Goal: Find specific page/section: Find specific page/section

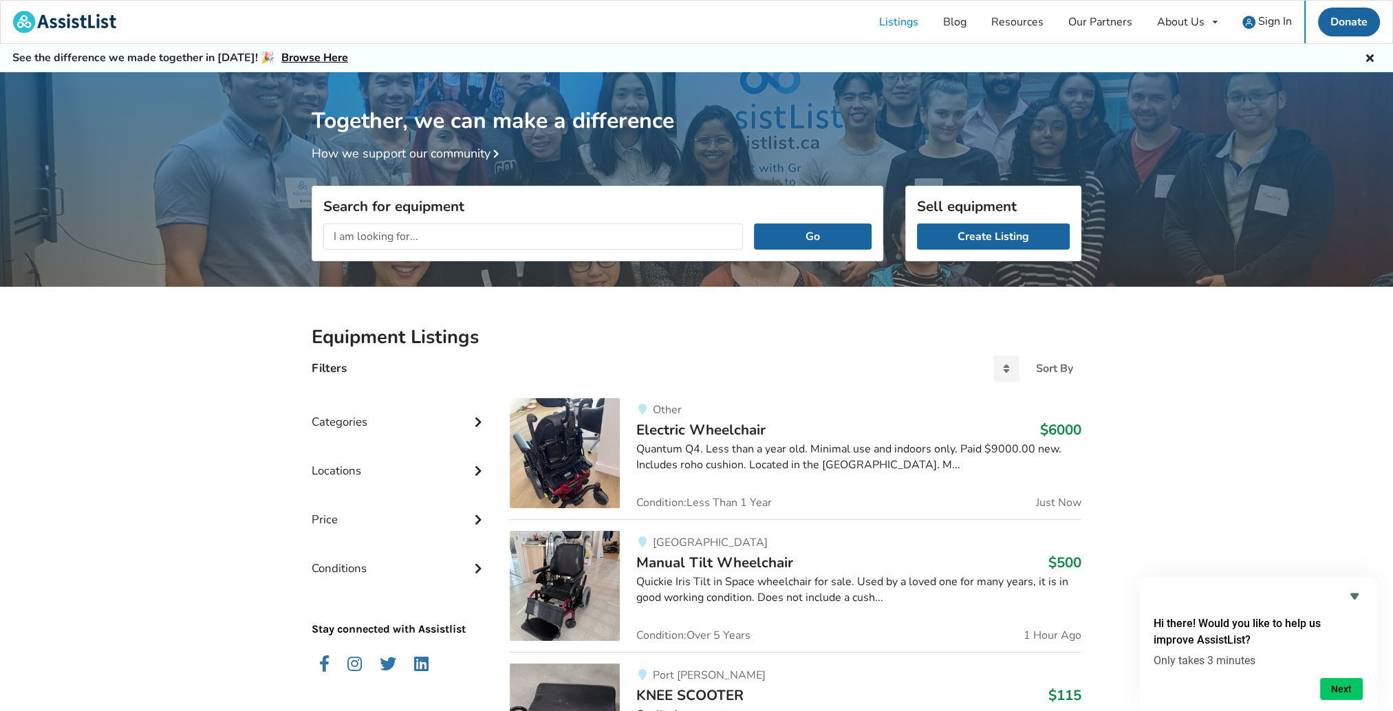
click at [459, 466] on div "Locations" at bounding box center [400, 460] width 176 height 49
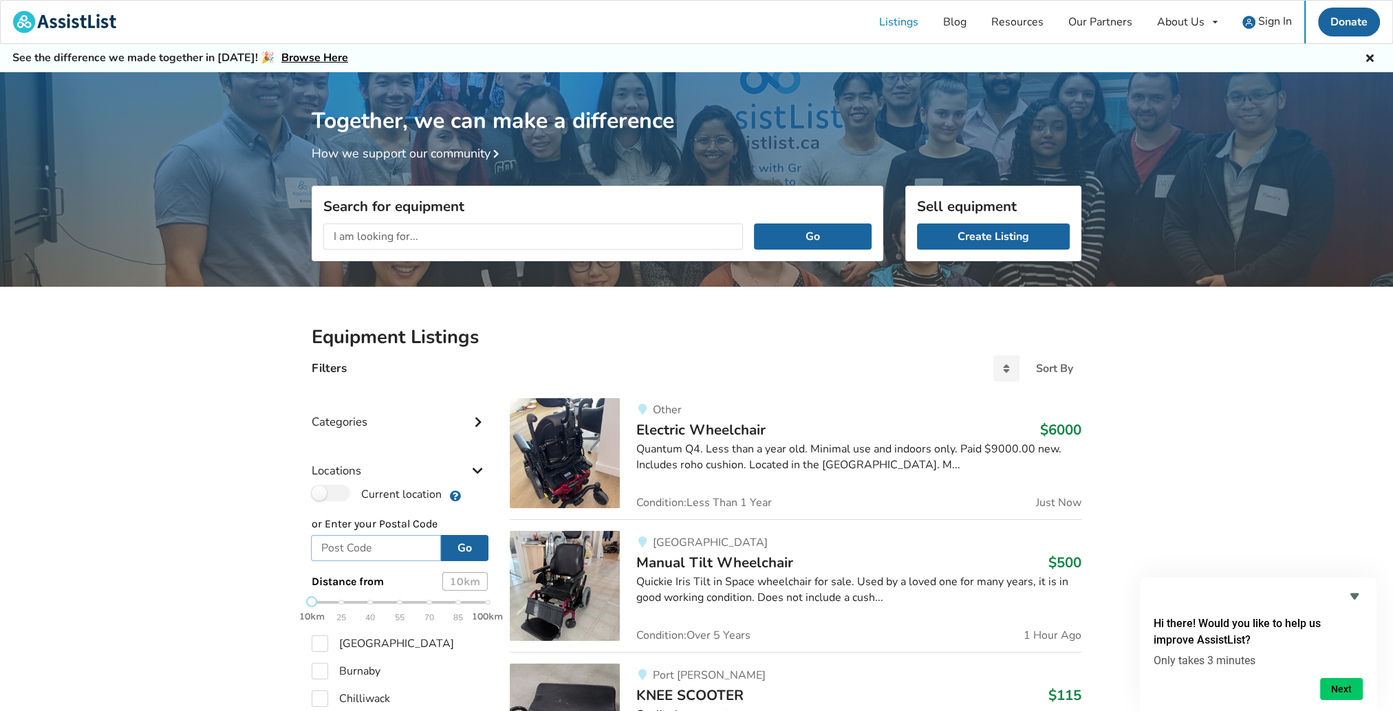
click at [368, 552] on input "text" at bounding box center [376, 548] width 130 height 26
type input "V9E1G8"
click at [461, 545] on button "Go" at bounding box center [464, 548] width 47 height 26
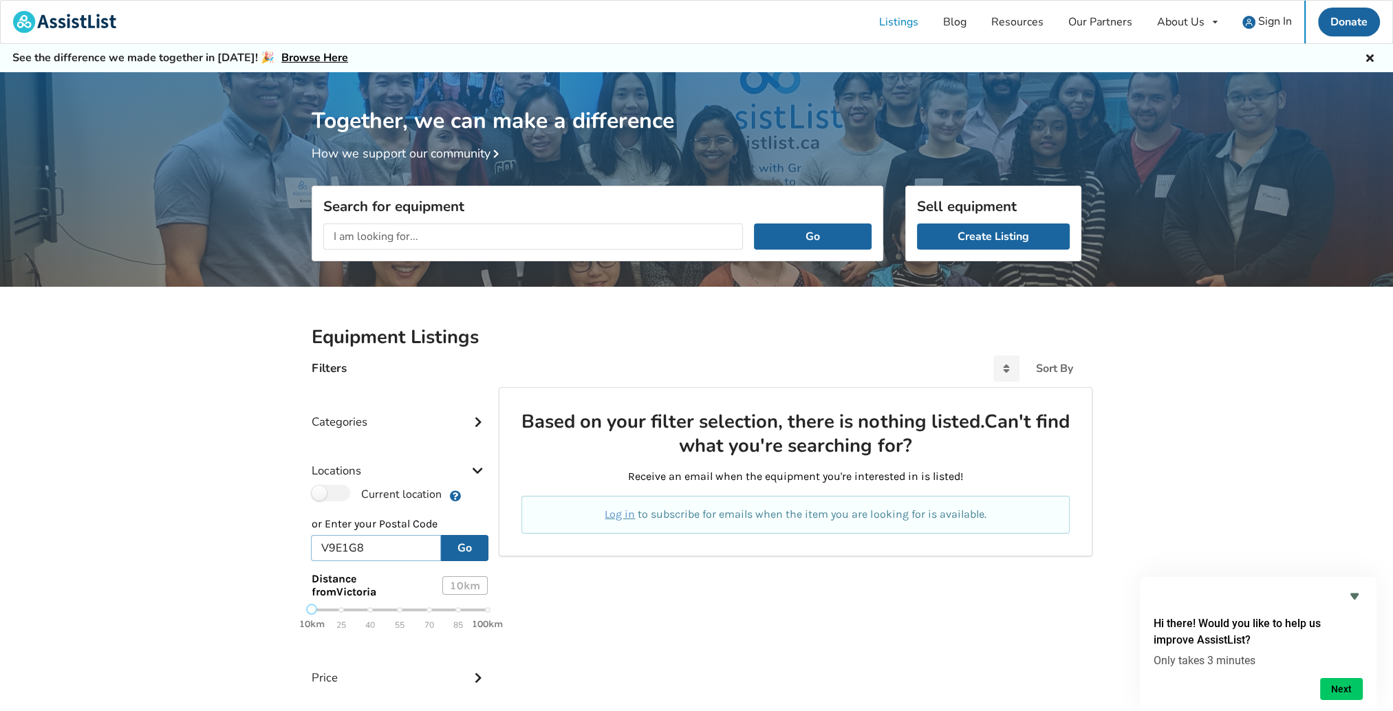
drag, startPoint x: 373, startPoint y: 547, endPoint x: 283, endPoint y: 545, distance: 90.1
click at [283, 545] on div "Equipment Listings Filters Sort By Most recent Price ascending Price descending…" at bounding box center [696, 568] width 1393 height 562
click at [340, 612] on div "10km 25 40 55 70 85 100km" at bounding box center [400, 617] width 176 height 24
click at [455, 549] on button "Go" at bounding box center [464, 548] width 47 height 26
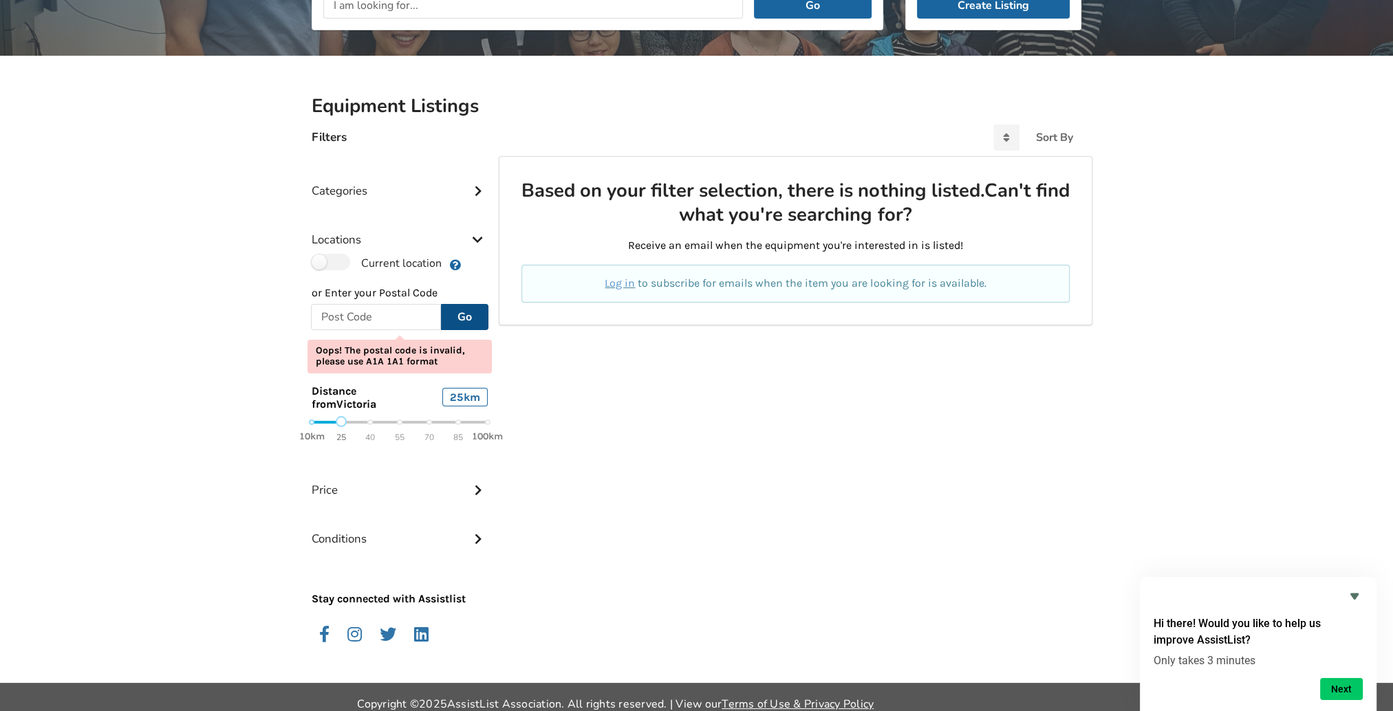
scroll to position [243, 0]
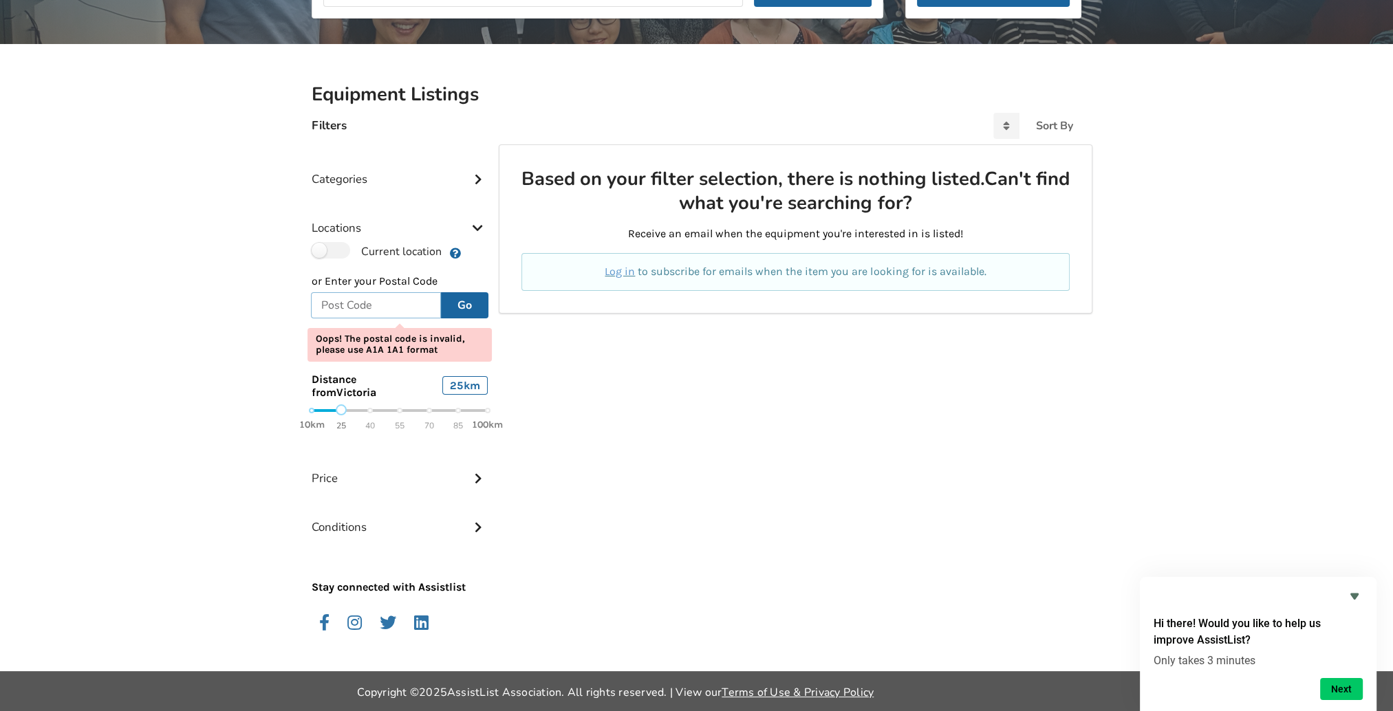
click at [353, 309] on input "text" at bounding box center [376, 305] width 130 height 26
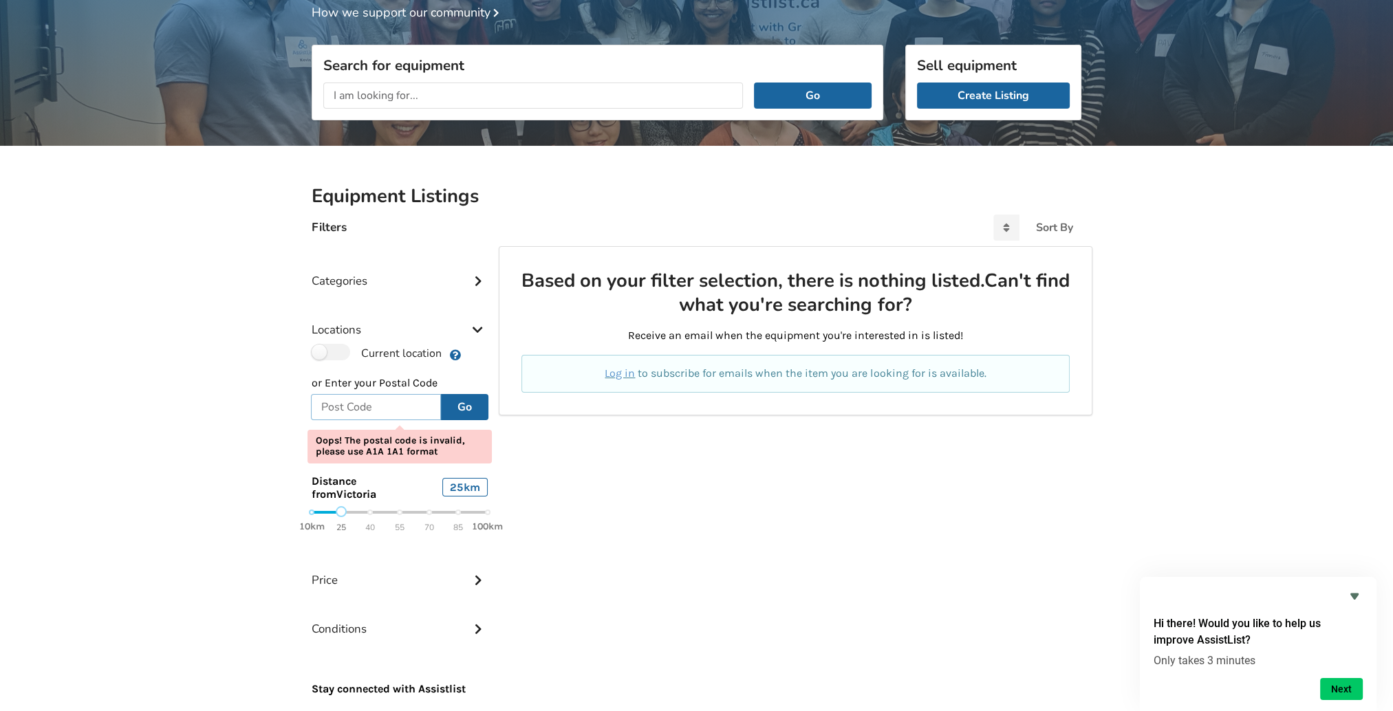
scroll to position [174, 0]
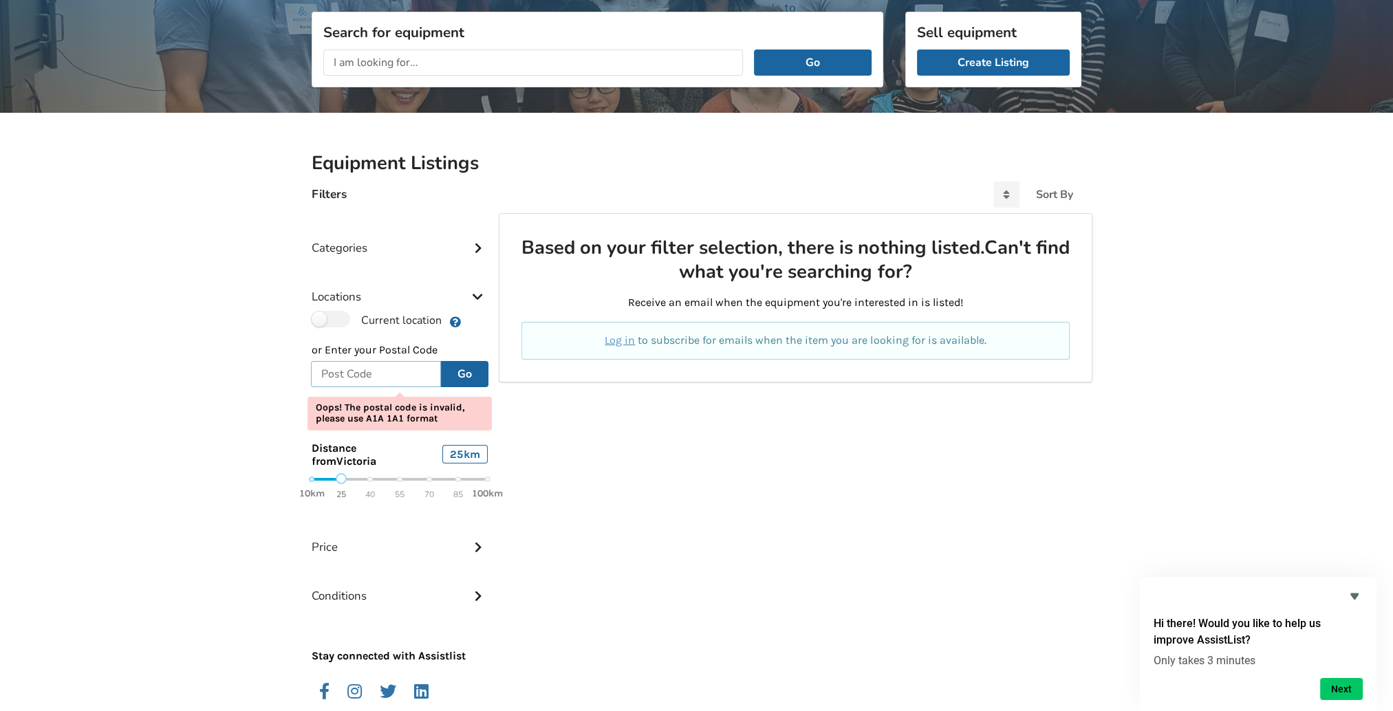
click at [358, 376] on input "text" at bounding box center [376, 374] width 130 height 26
click at [344, 318] on label "Current location" at bounding box center [377, 320] width 130 height 18
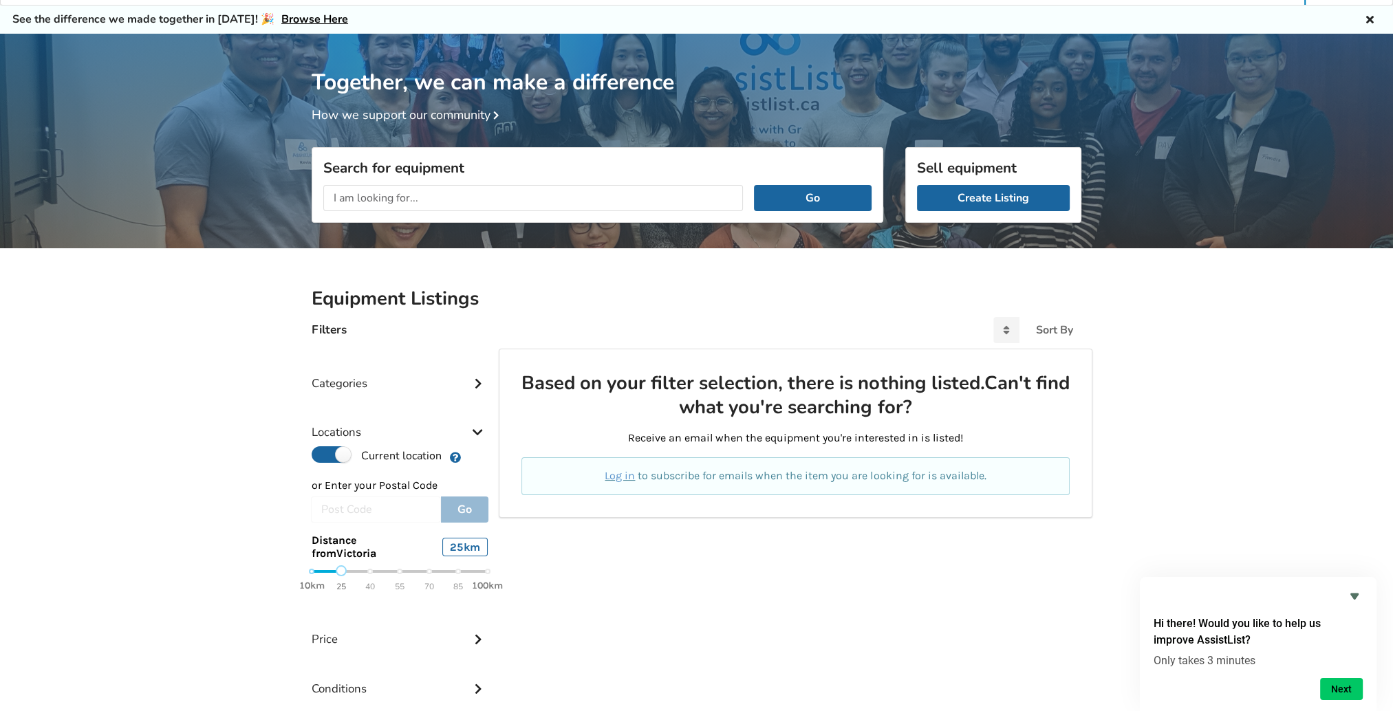
scroll to position [138, 0]
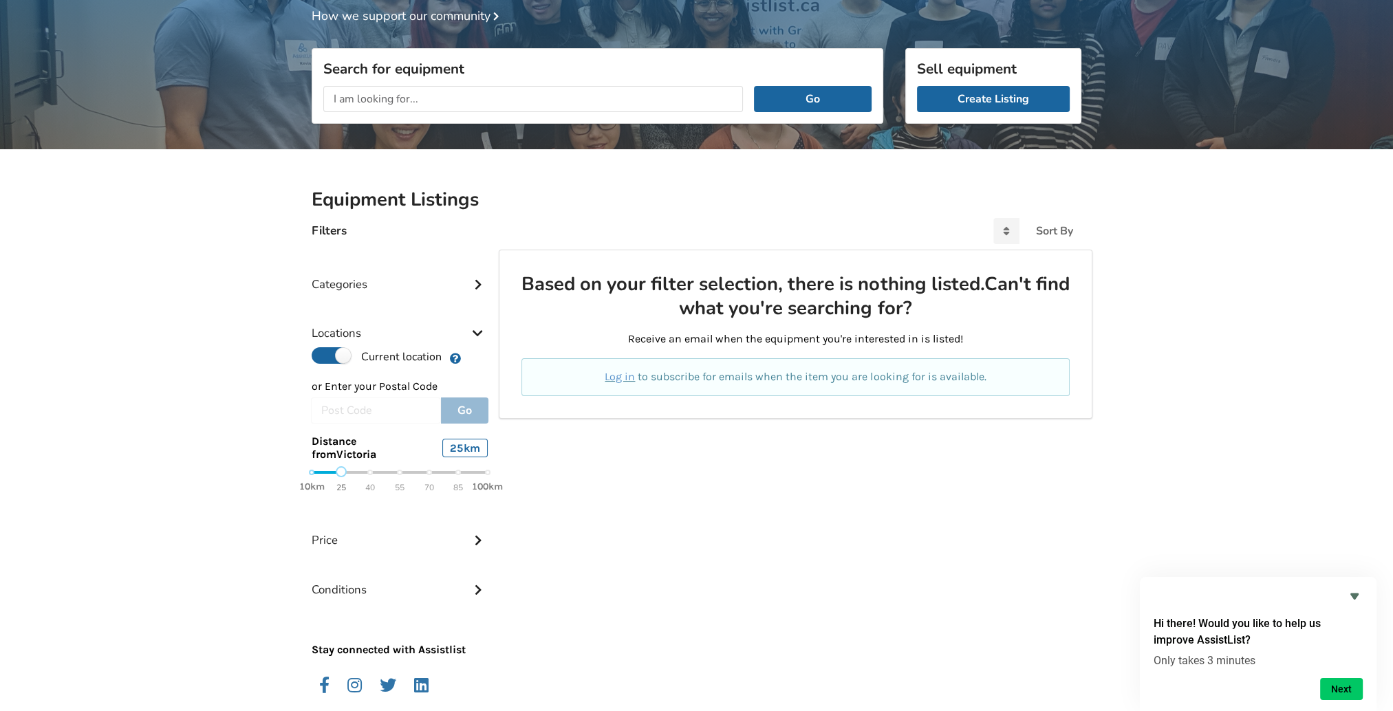
click at [476, 337] on icon at bounding box center [478, 332] width 14 height 12
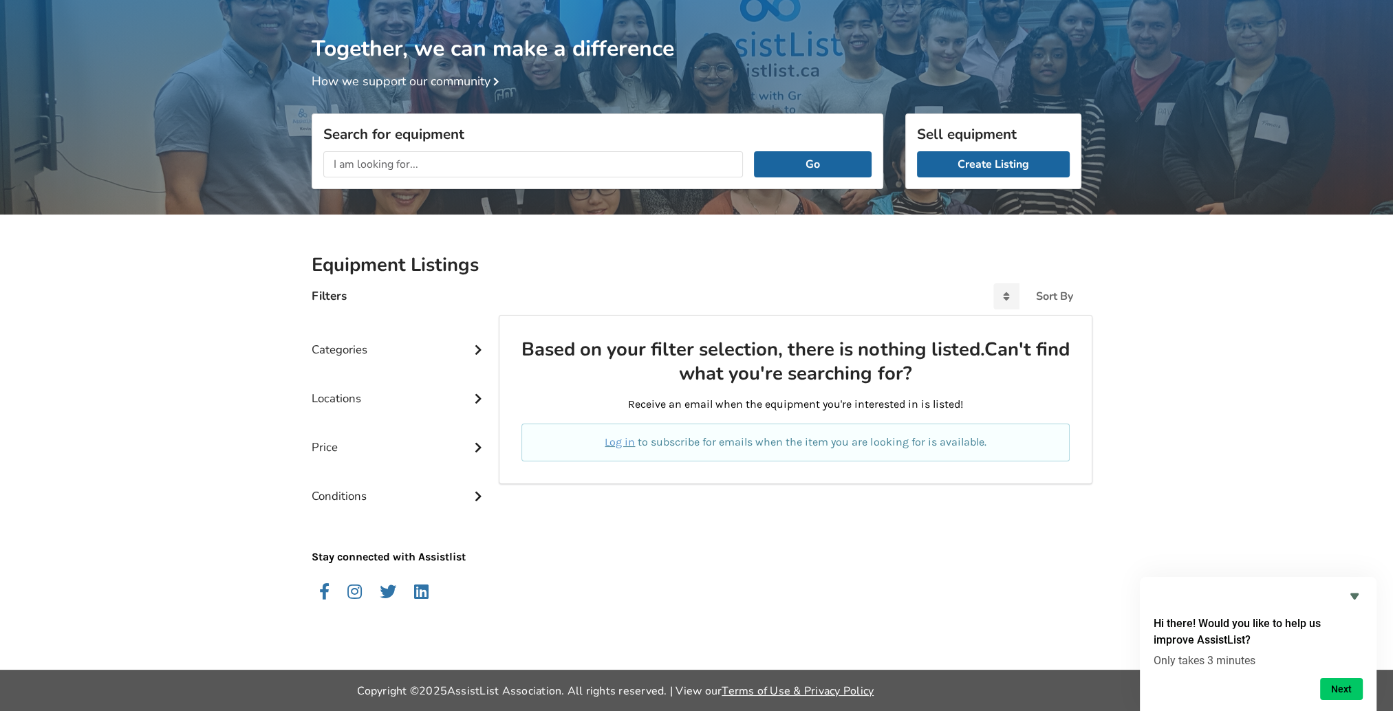
scroll to position [72, 0]
click at [466, 389] on div "Locations" at bounding box center [400, 389] width 176 height 49
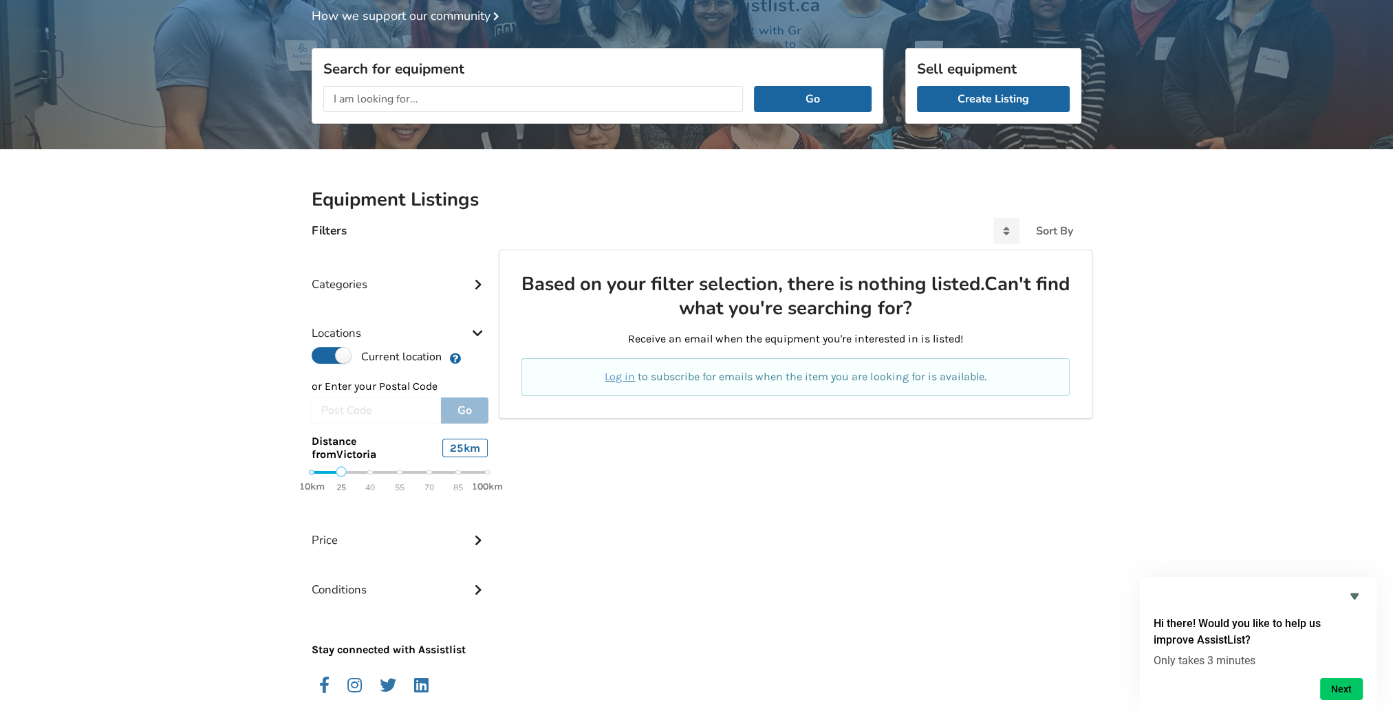
click at [337, 279] on div "Categories" at bounding box center [400, 274] width 176 height 49
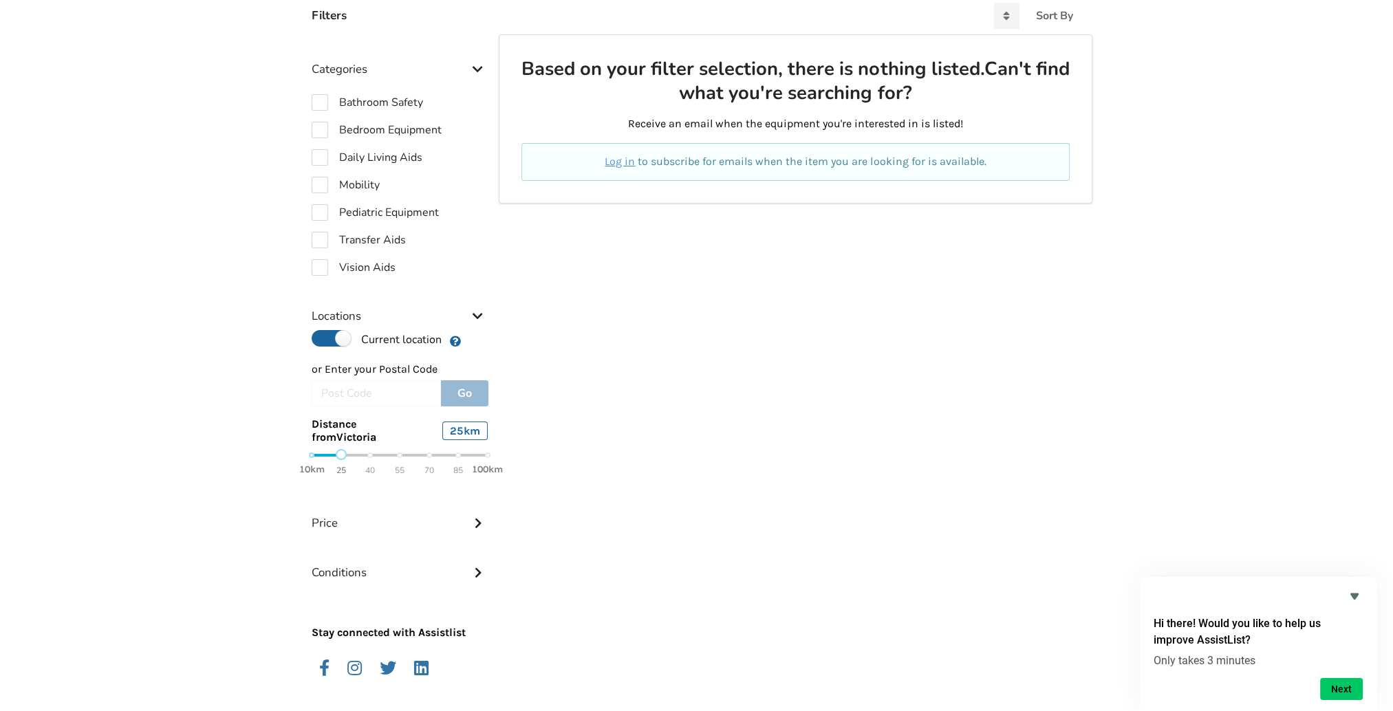
scroll to position [329, 0]
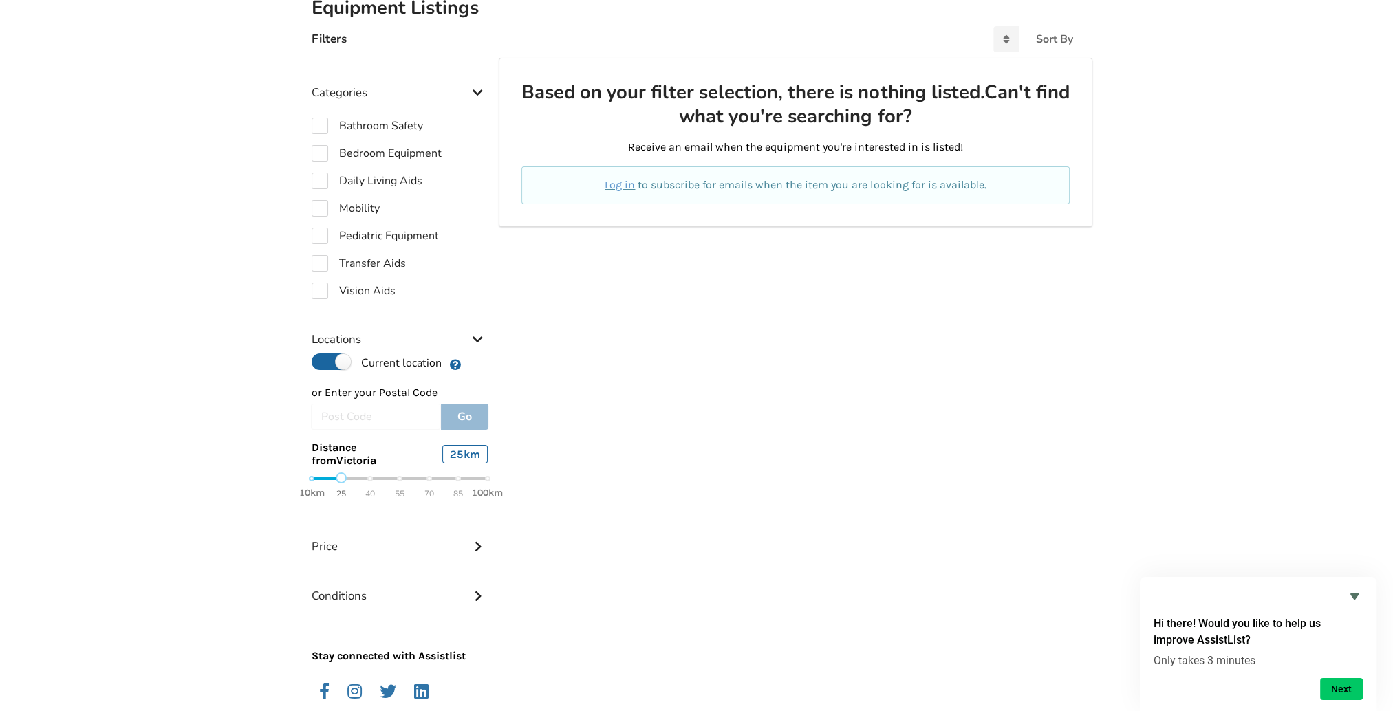
click at [365, 482] on div "10km 25 40 55 70 85 100km" at bounding box center [400, 486] width 176 height 24
click at [334, 477] on div at bounding box center [341, 478] width 58 height 3
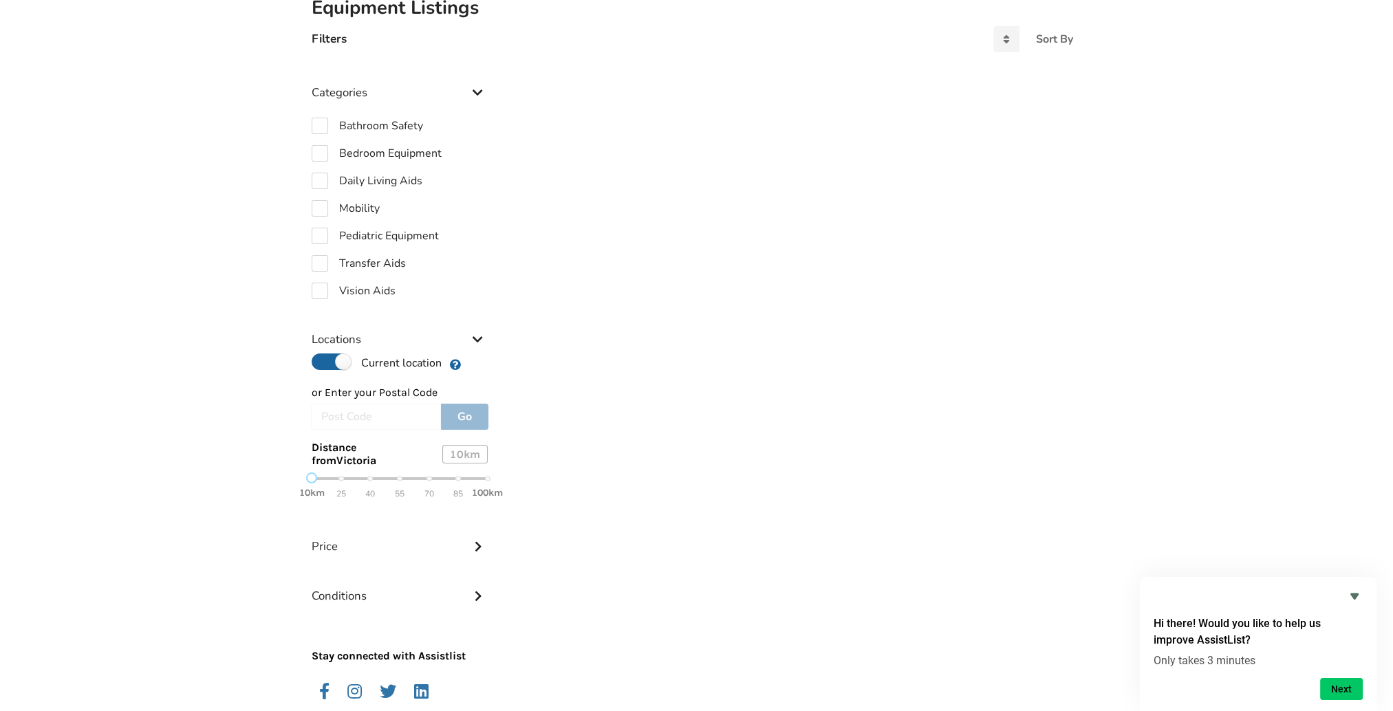
click at [314, 481] on div "10km 25 40 55 70 85 100km" at bounding box center [400, 486] width 176 height 24
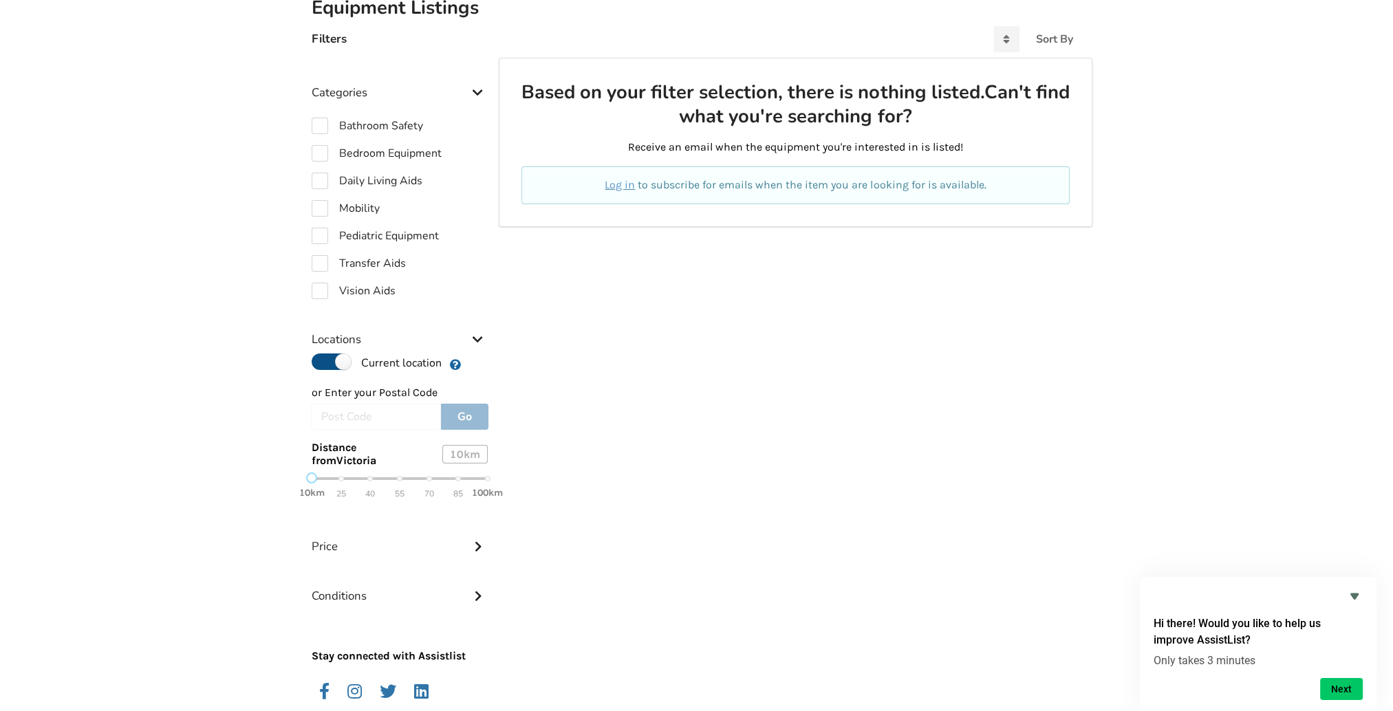
click at [338, 367] on label "Current location" at bounding box center [377, 363] width 130 height 18
radio input "false"
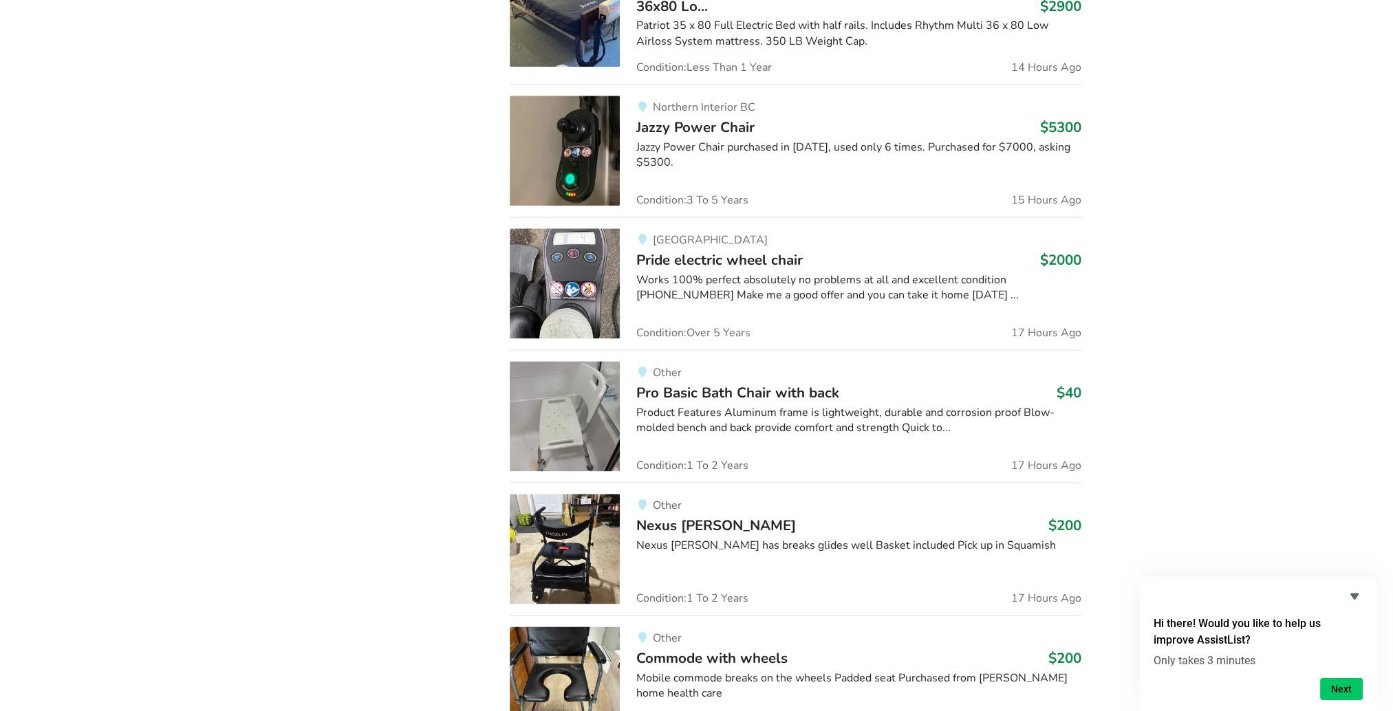
scroll to position [2336, 0]
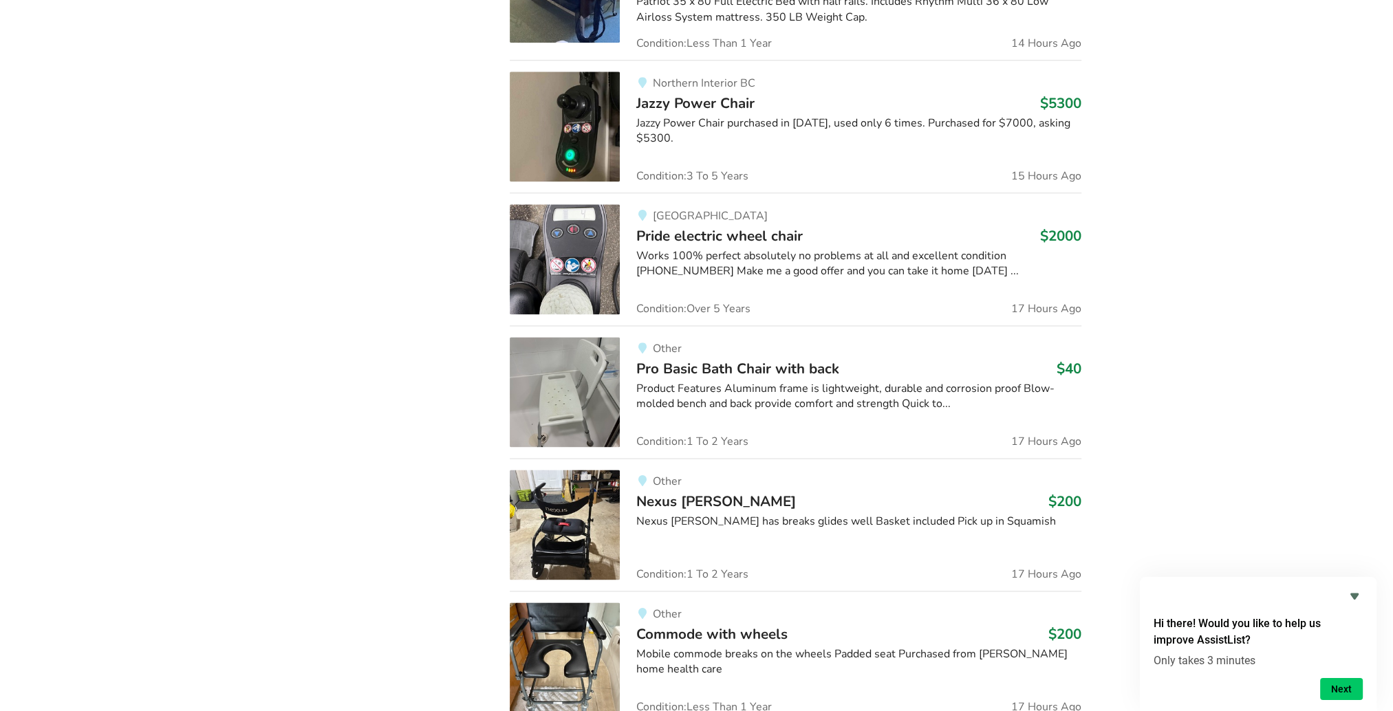
click at [664, 480] on span "Other" at bounding box center [666, 481] width 29 height 15
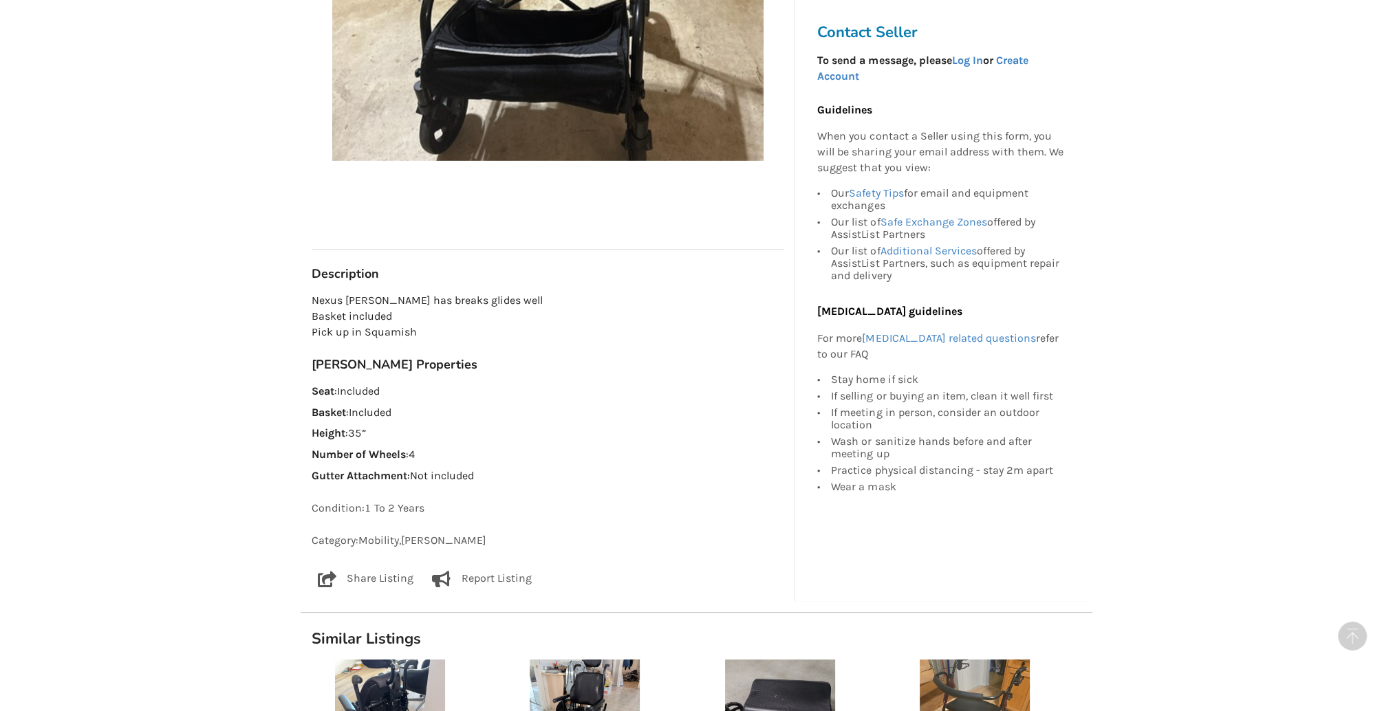
scroll to position [550, 0]
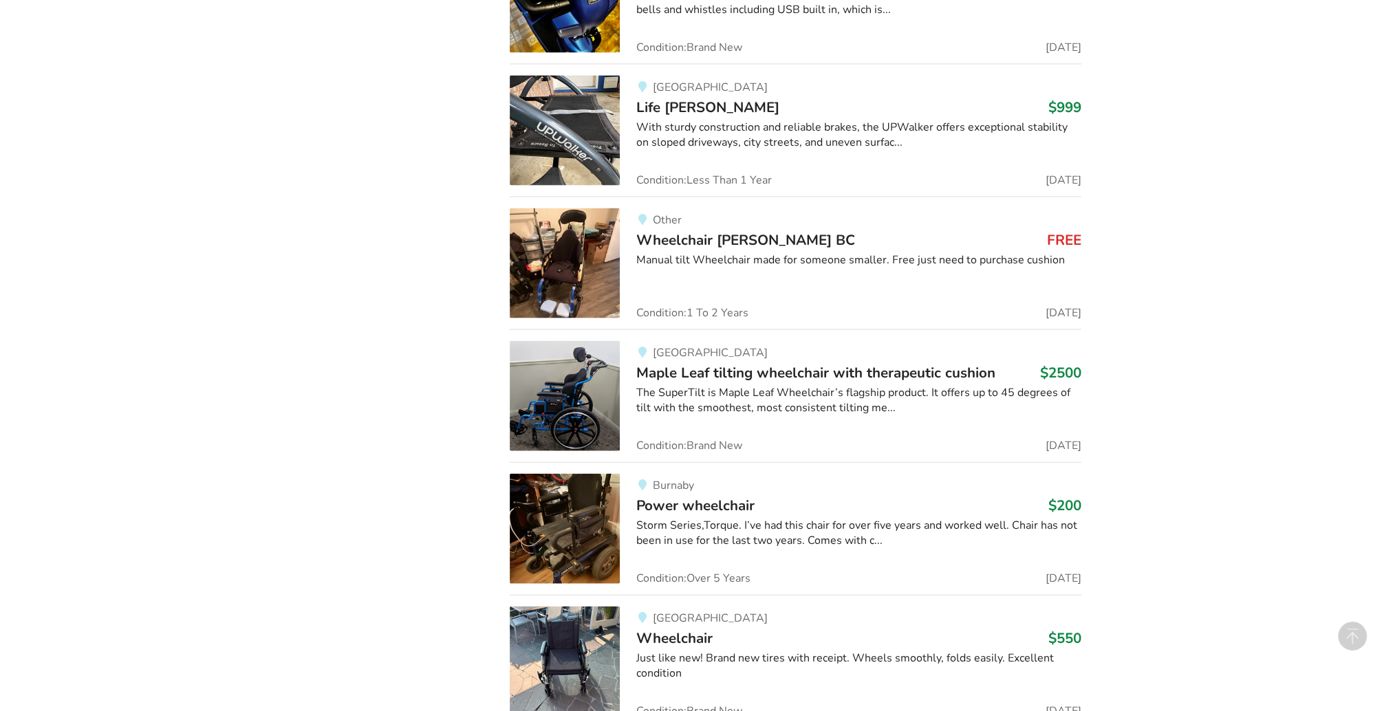
scroll to position [3901, 0]
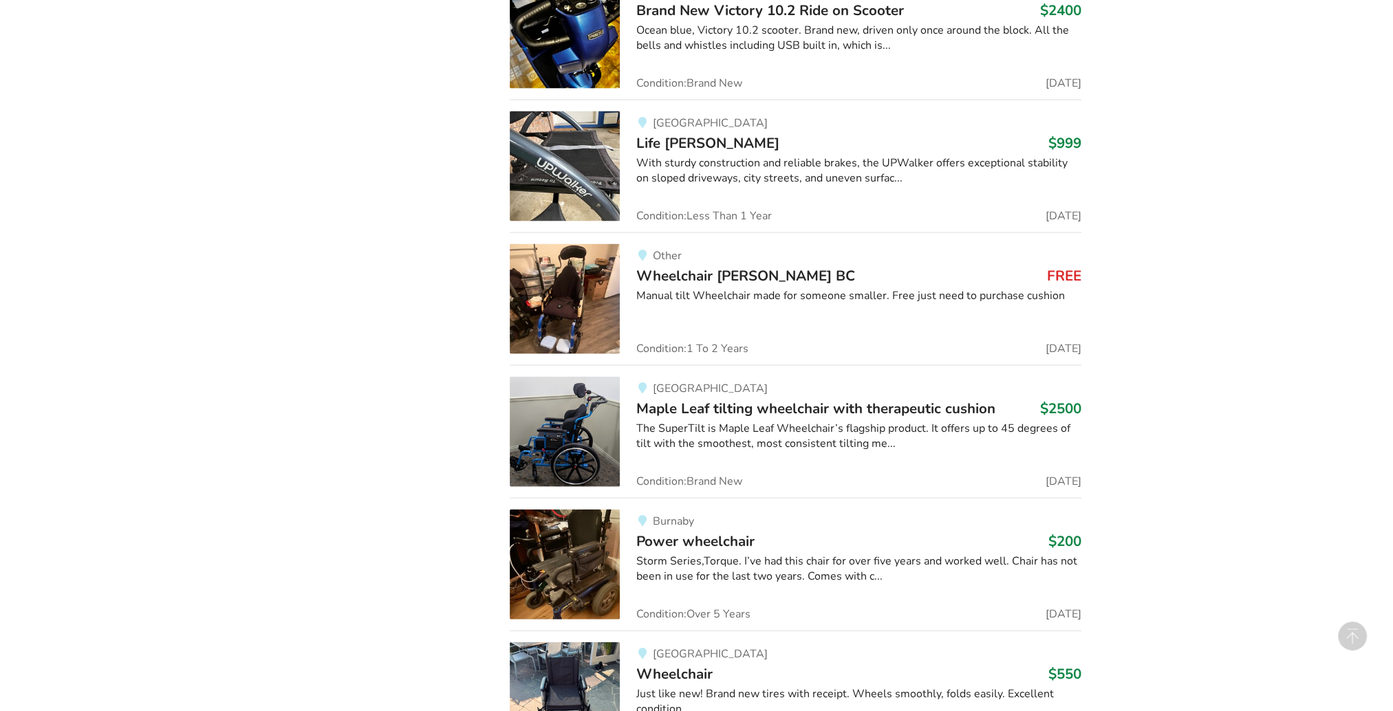
click at [662, 249] on span "Other" at bounding box center [666, 255] width 29 height 15
